Goal: Task Accomplishment & Management: Use online tool/utility

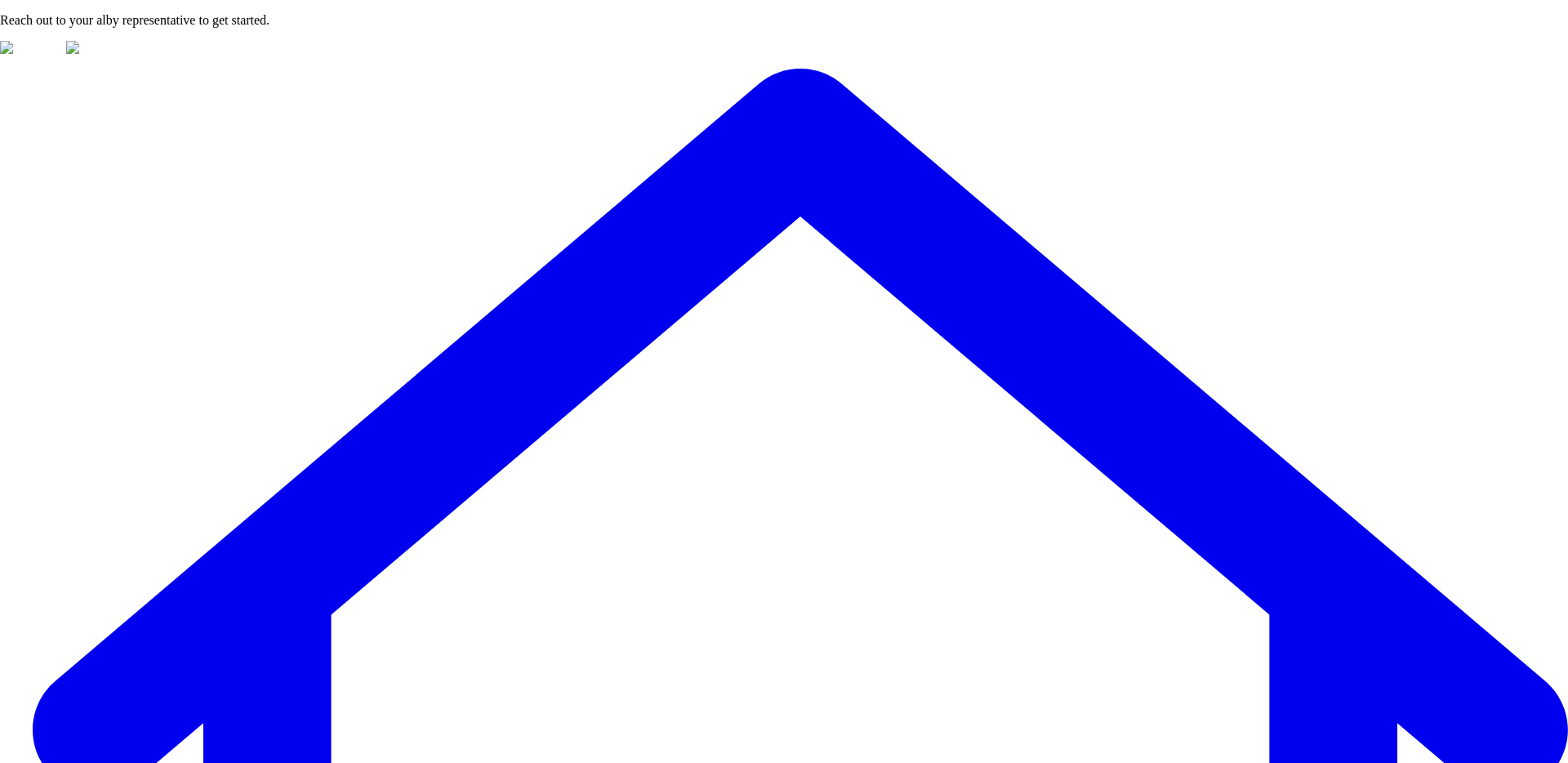
type input "****"
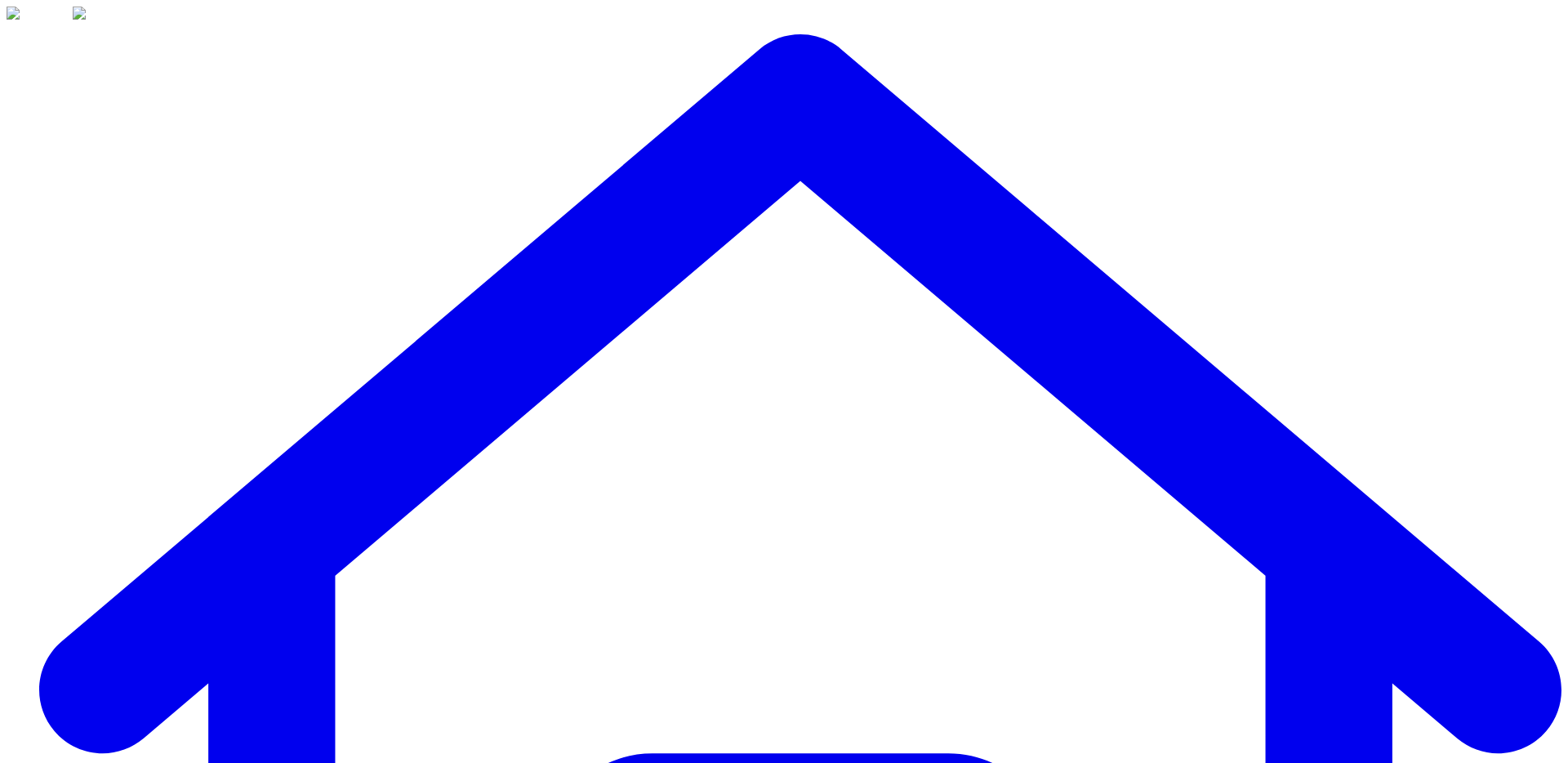
scroll to position [236, 0]
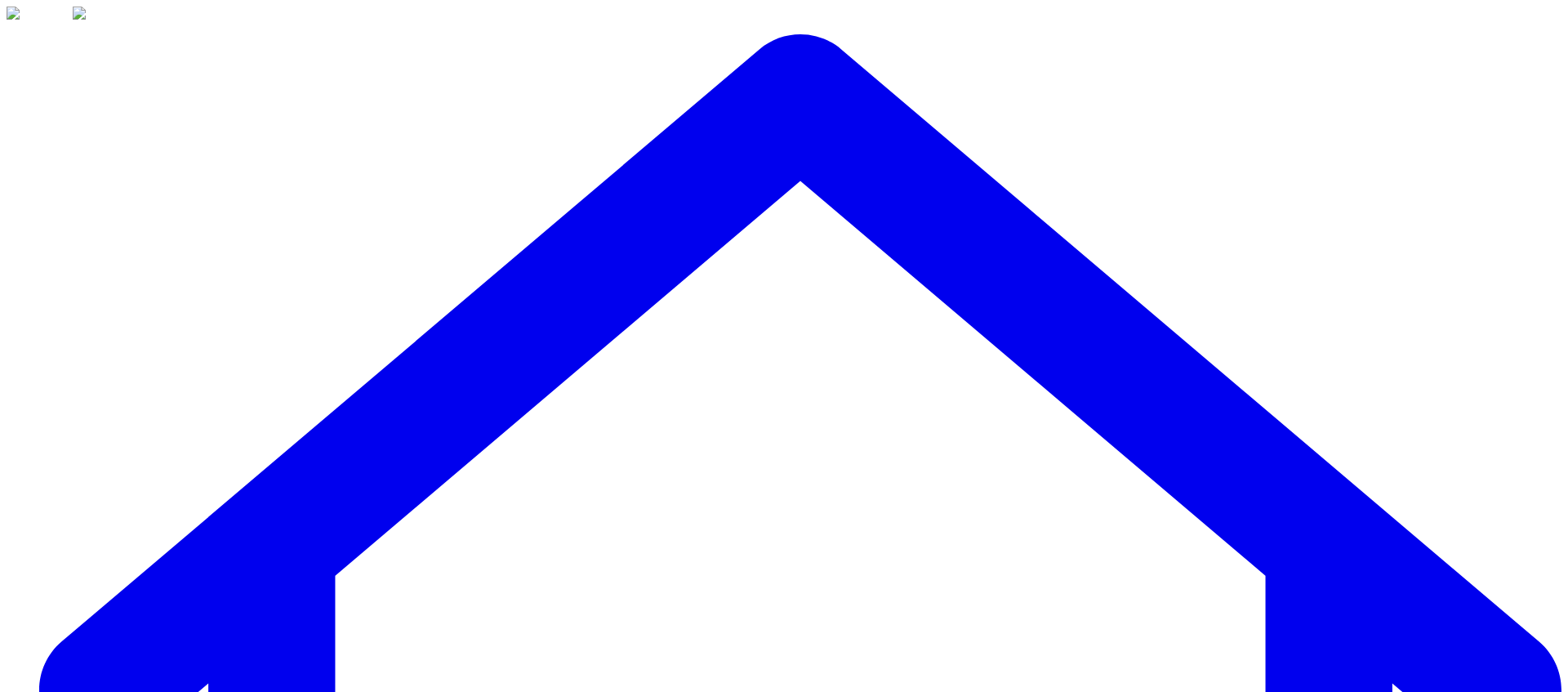
scroll to position [358, 0]
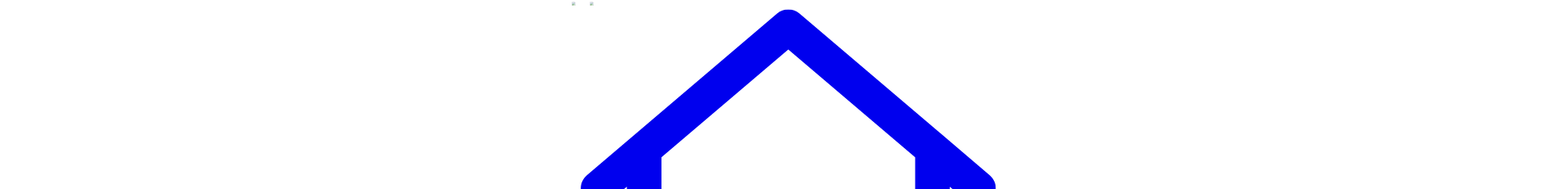
scroll to position [358, 0]
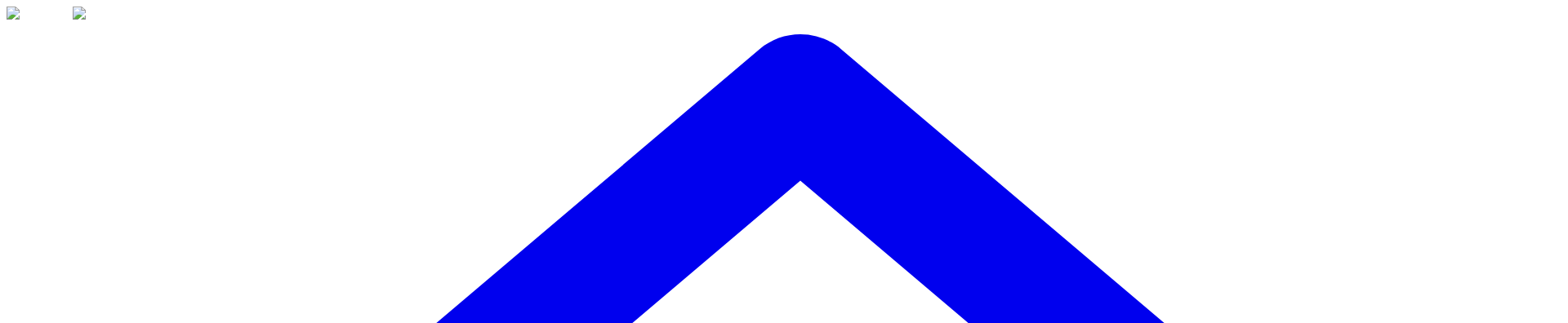
drag, startPoint x: 1503, startPoint y: 285, endPoint x: 1505, endPoint y: 323, distance: 38.1
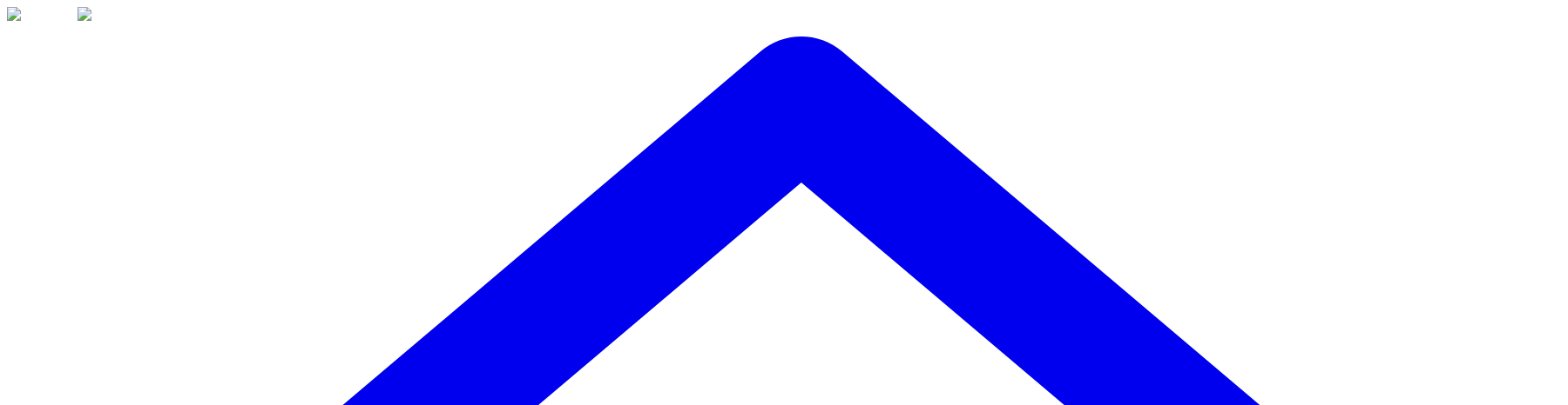
scroll to position [77, 0]
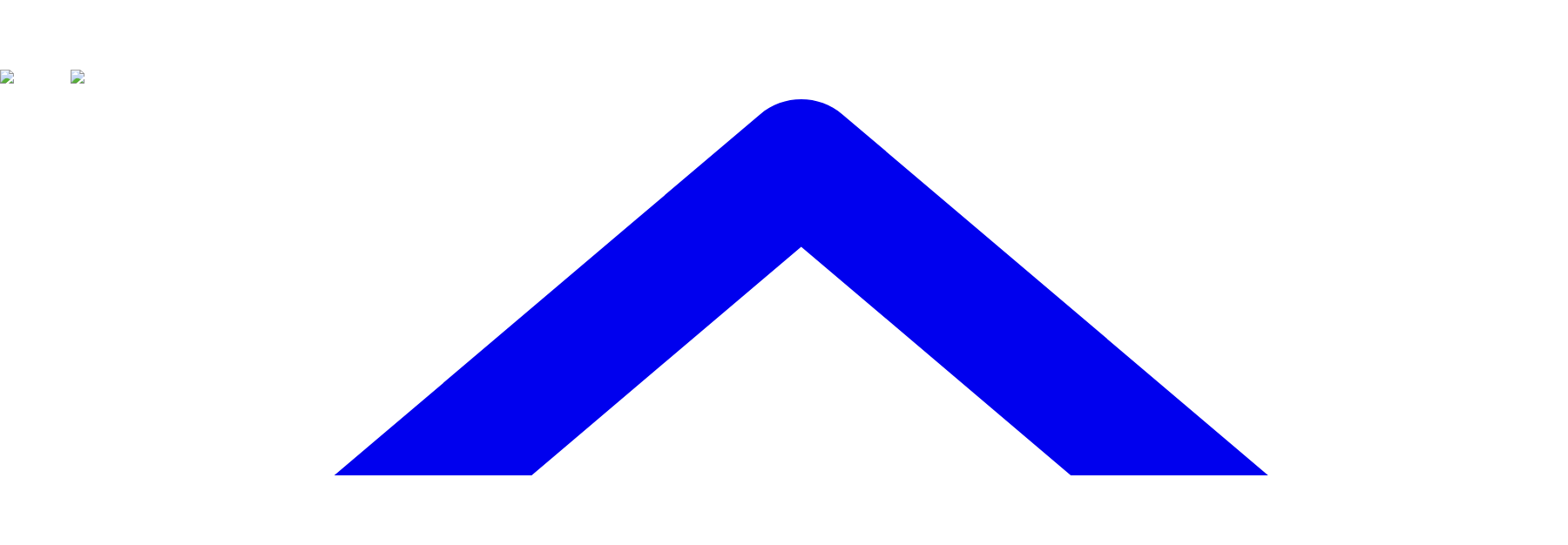
scroll to position [685, 0]
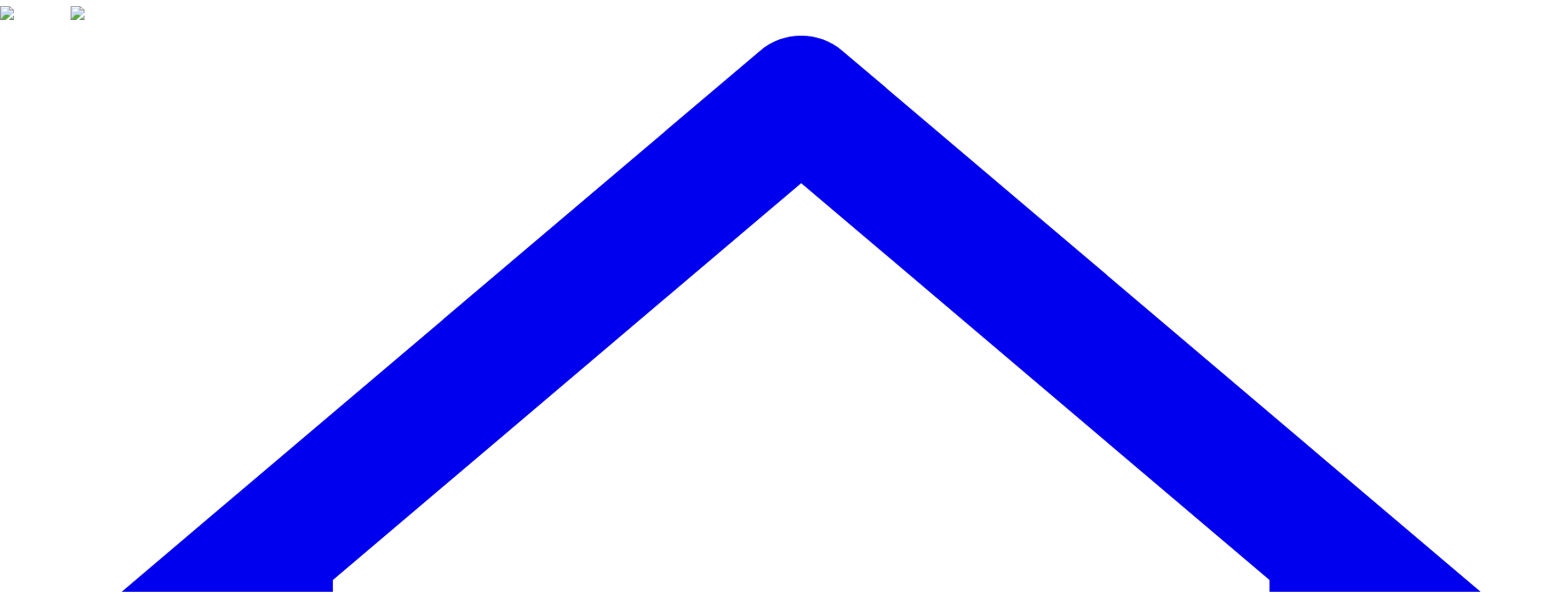
scroll to position [494, 0]
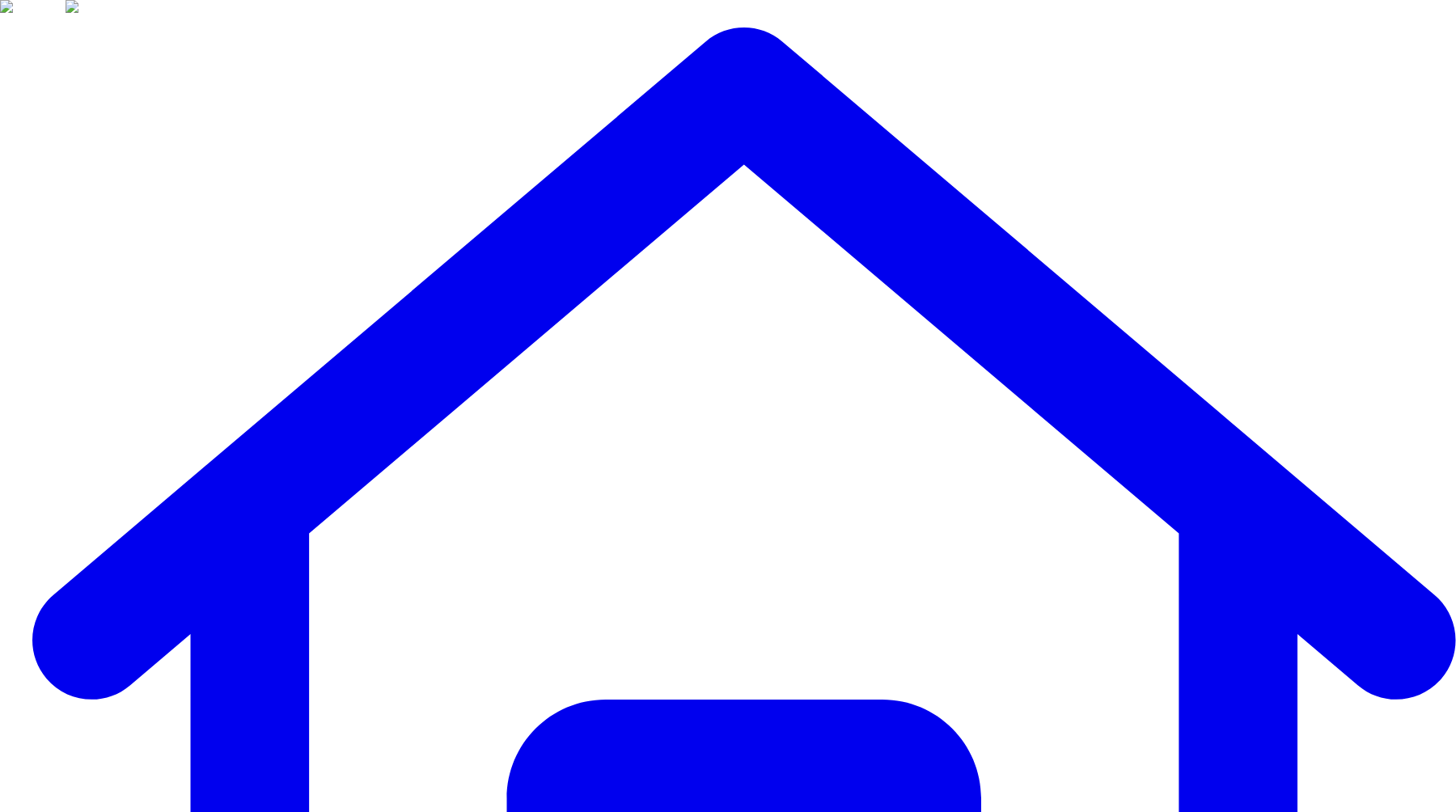
scroll to position [229, 0]
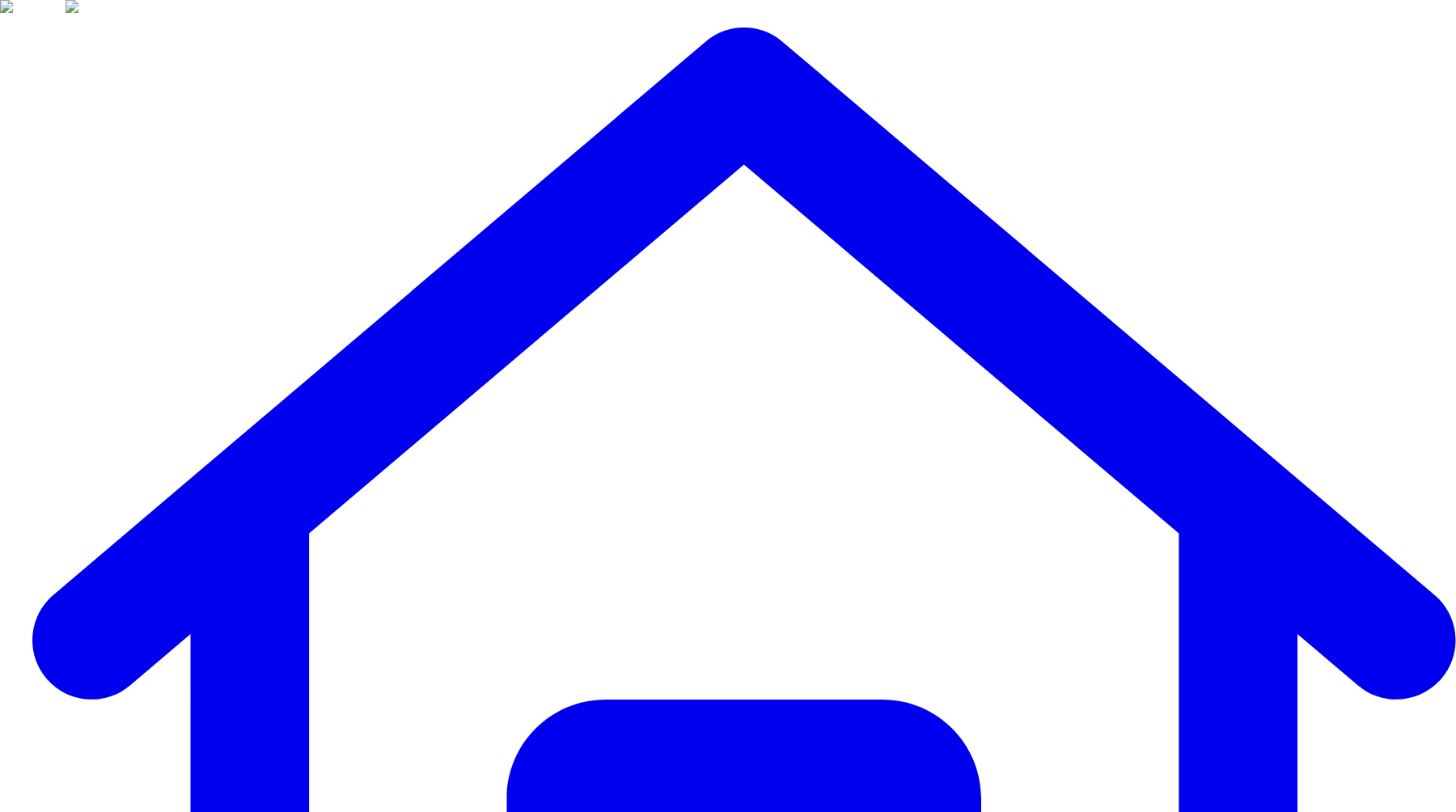
scroll to position [201, 0]
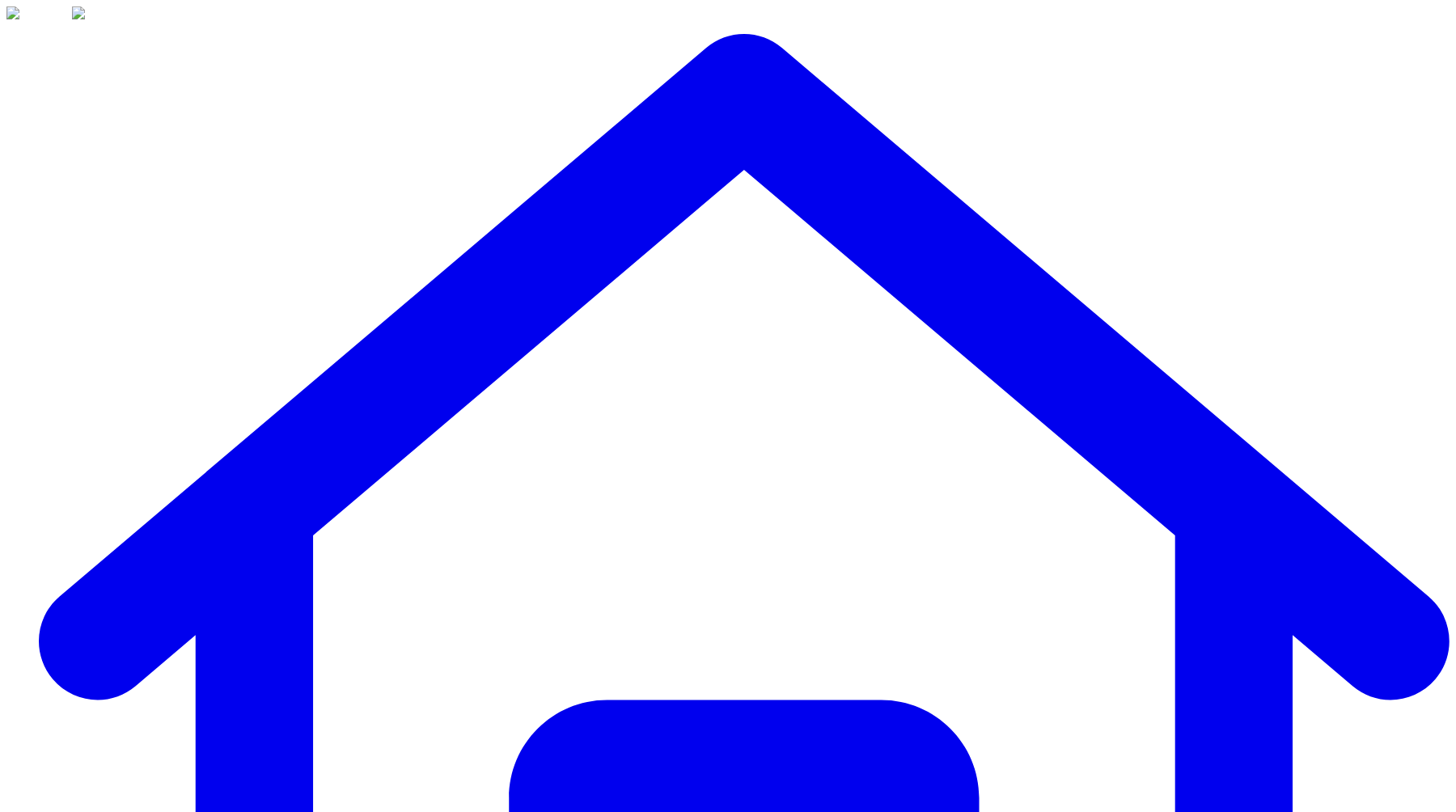
scroll to position [785, 0]
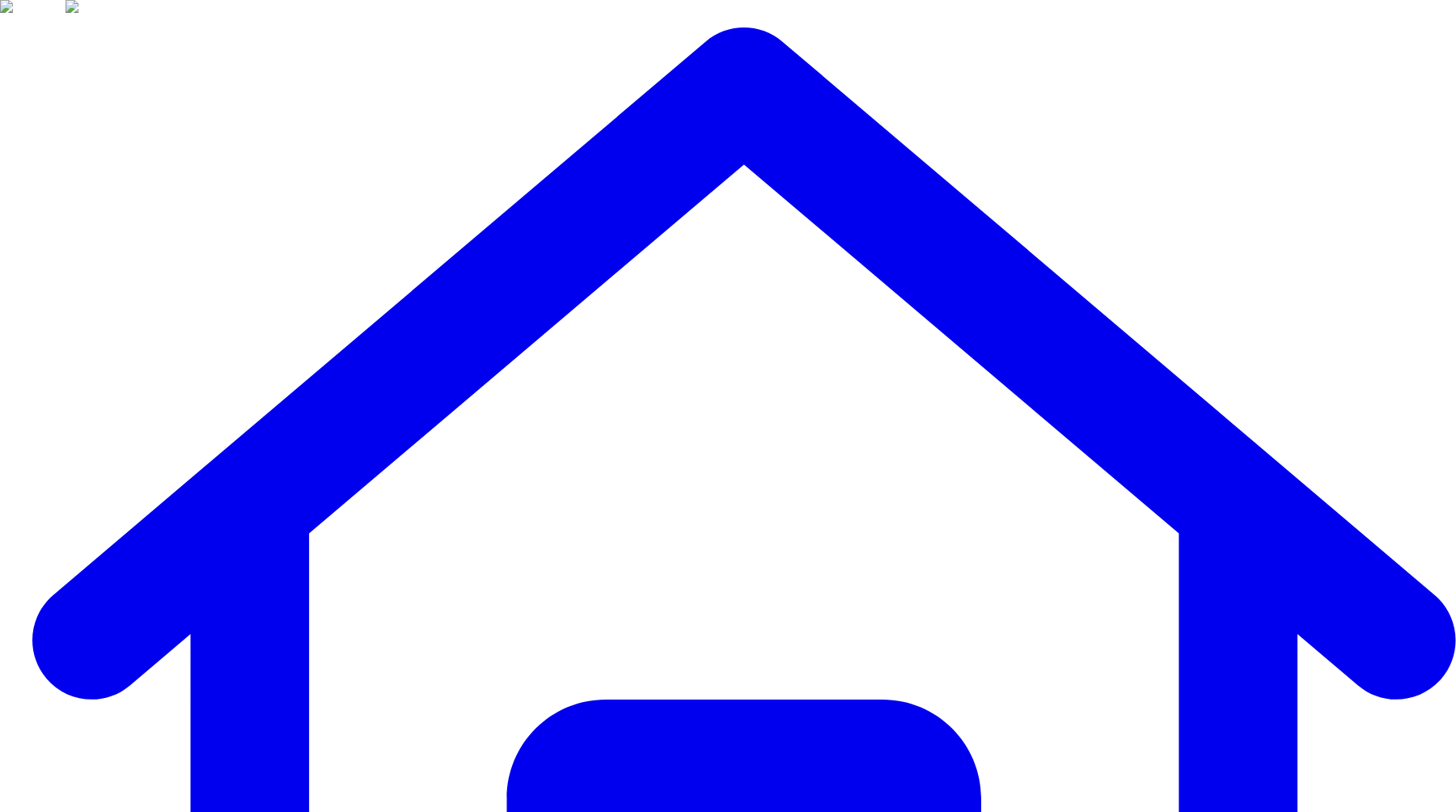
copy h2 "Update Mapping"
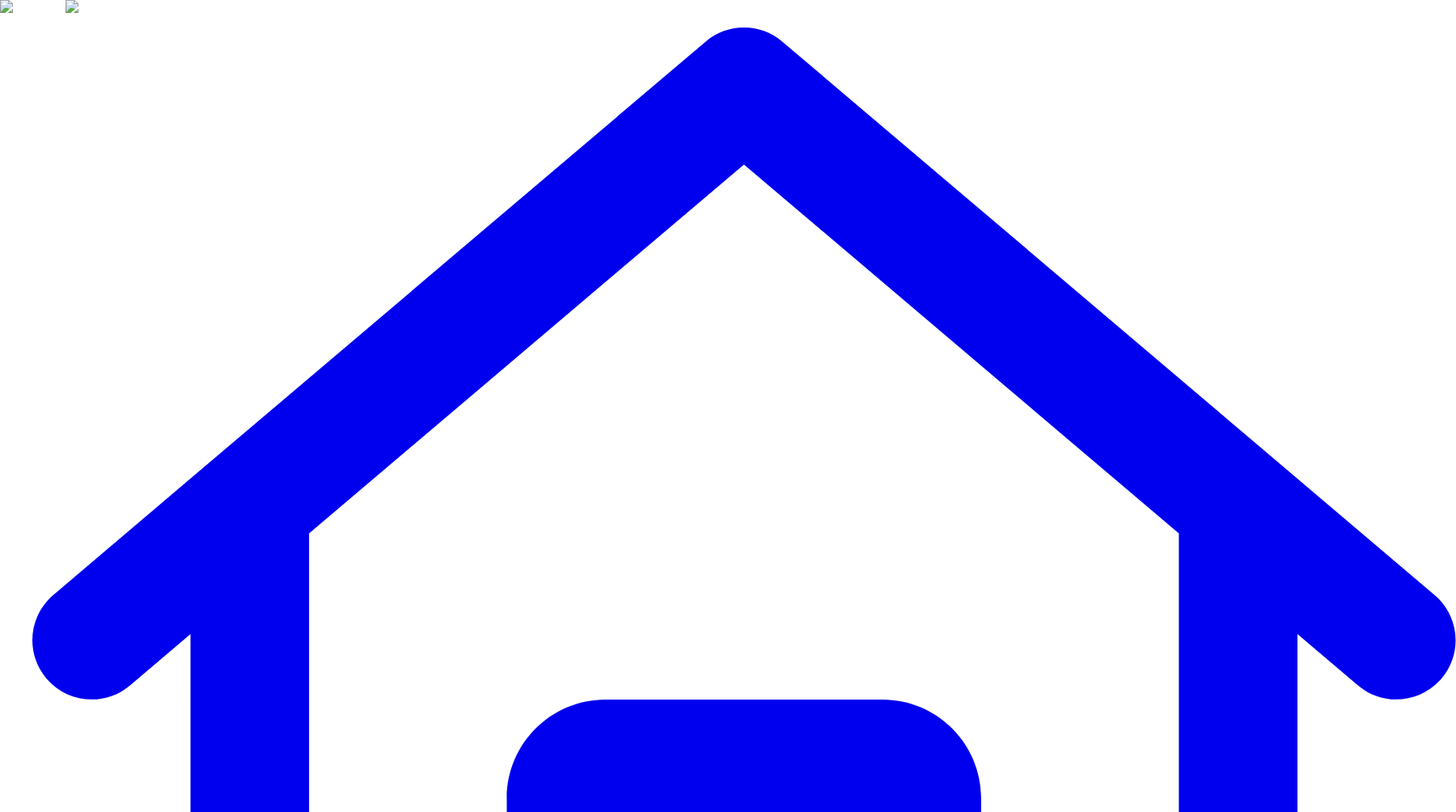
copy h2 "Update Mapping"
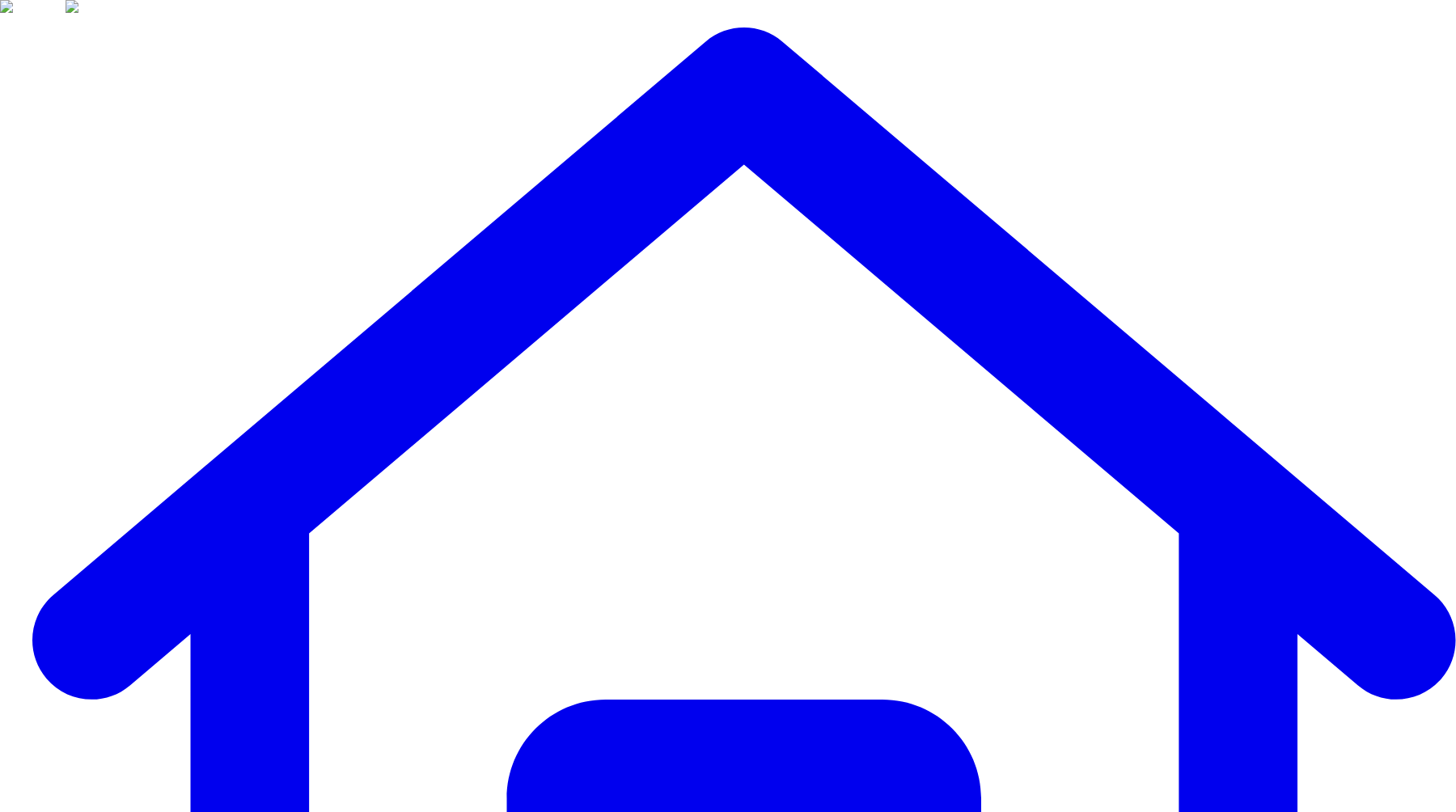
scroll to position [19, 0]
